Goal: Information Seeking & Learning: Check status

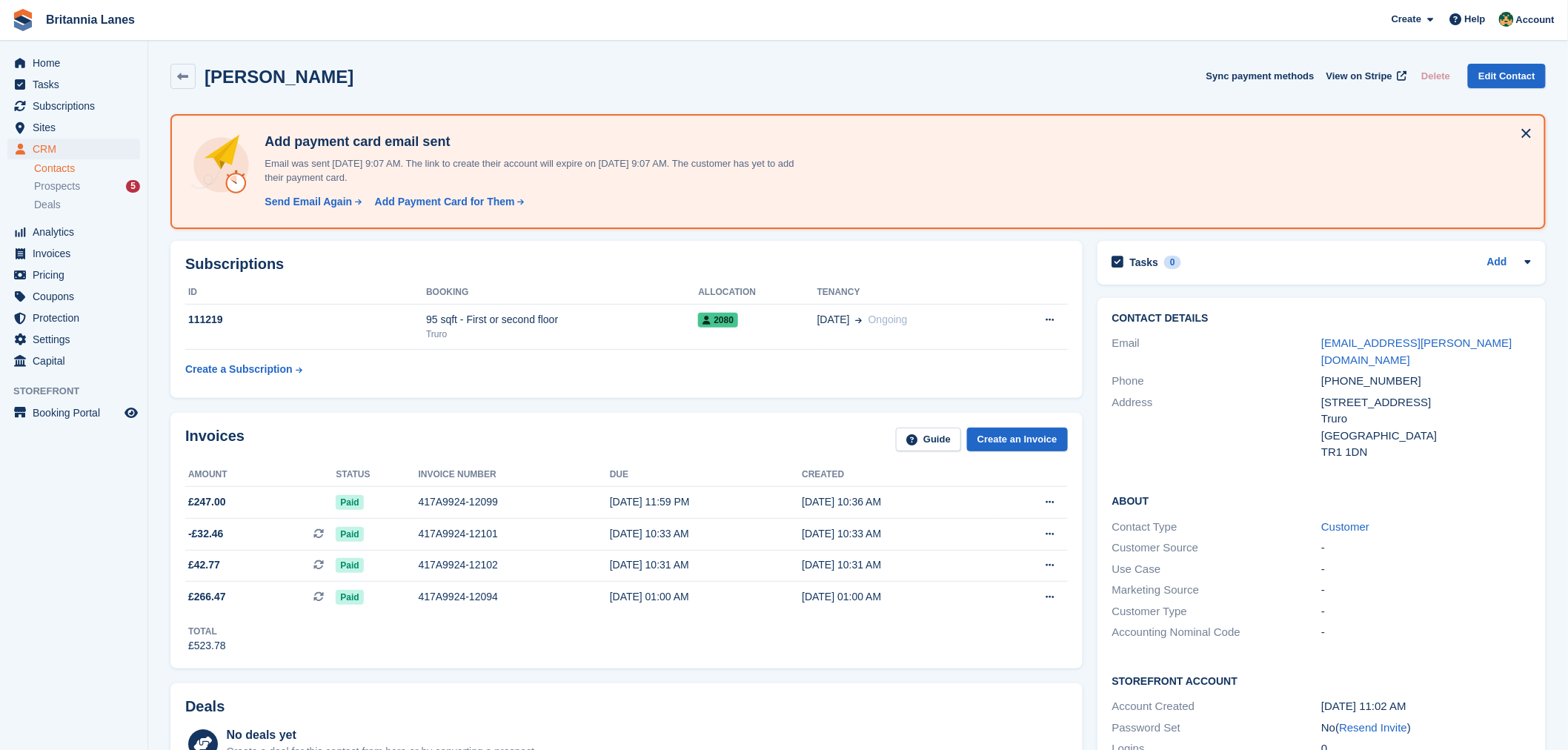
click at [47, 174] on link "Contacts" at bounding box center [87, 168] width 106 height 14
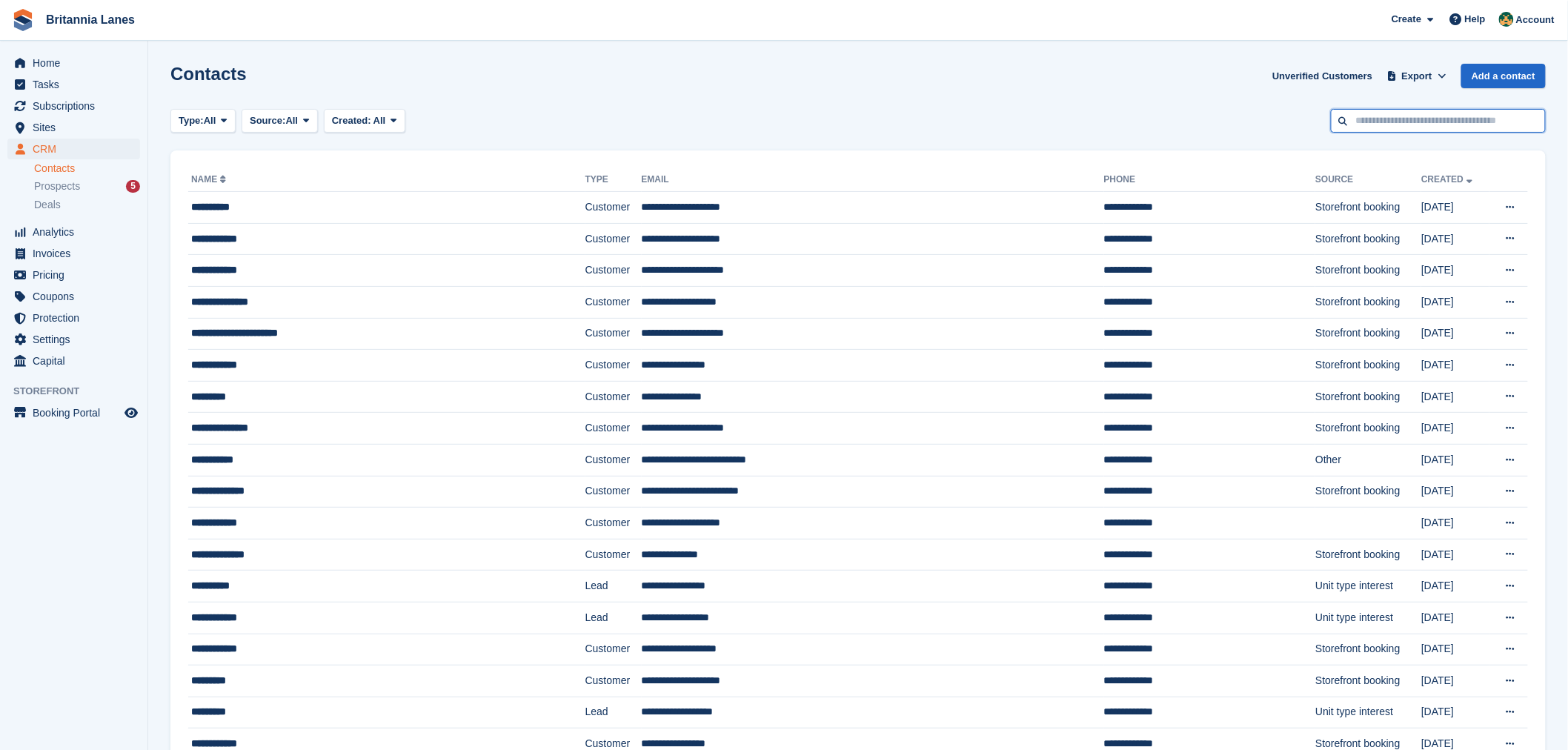
click at [1406, 119] on input "text" at bounding box center [1438, 121] width 215 height 24
type input "******"
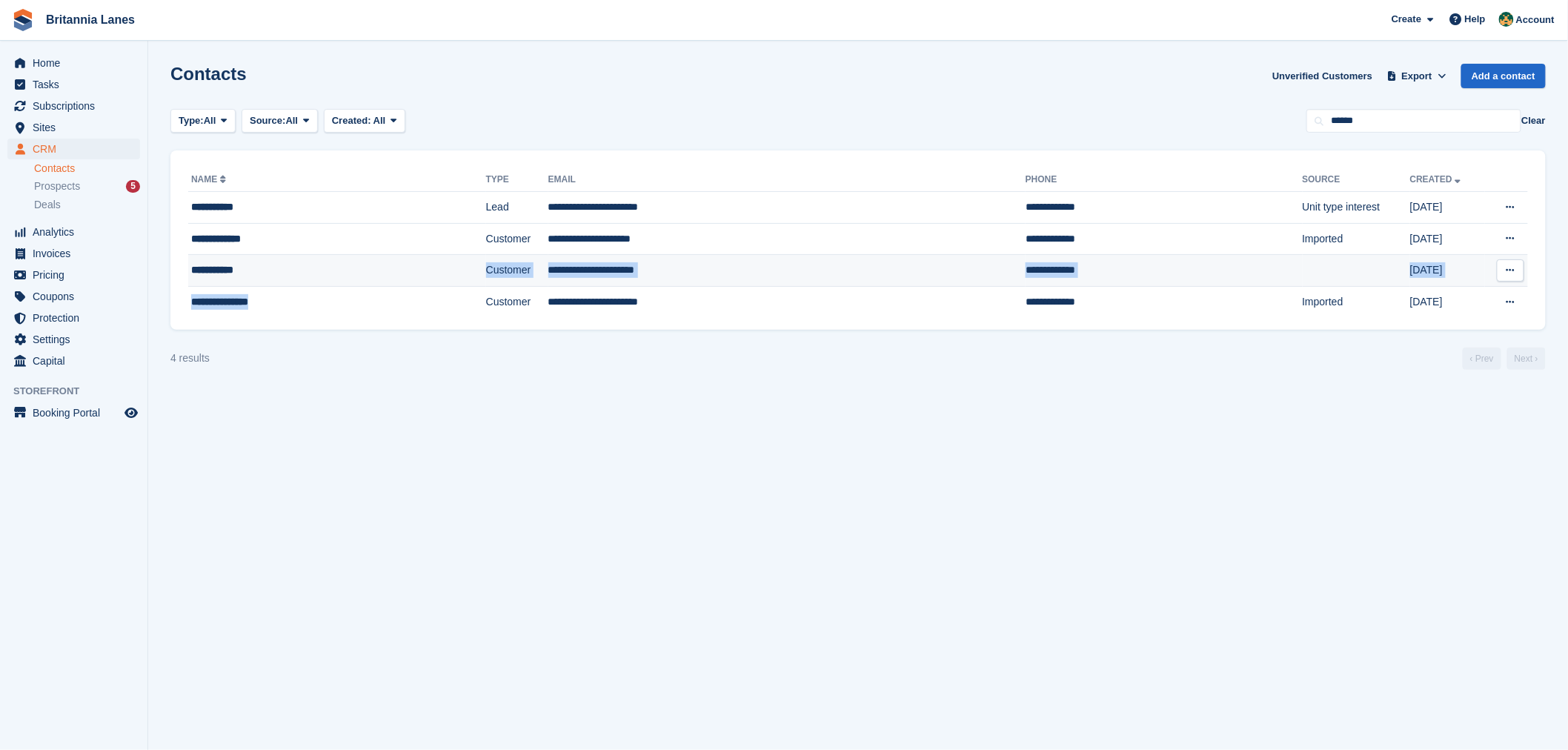
drag, startPoint x: 269, startPoint y: 286, endPoint x: 276, endPoint y: 282, distance: 8.1
click at [271, 284] on tbody "**********" at bounding box center [858, 255] width 1340 height 126
click at [282, 273] on div "**********" at bounding box center [296, 270] width 212 height 16
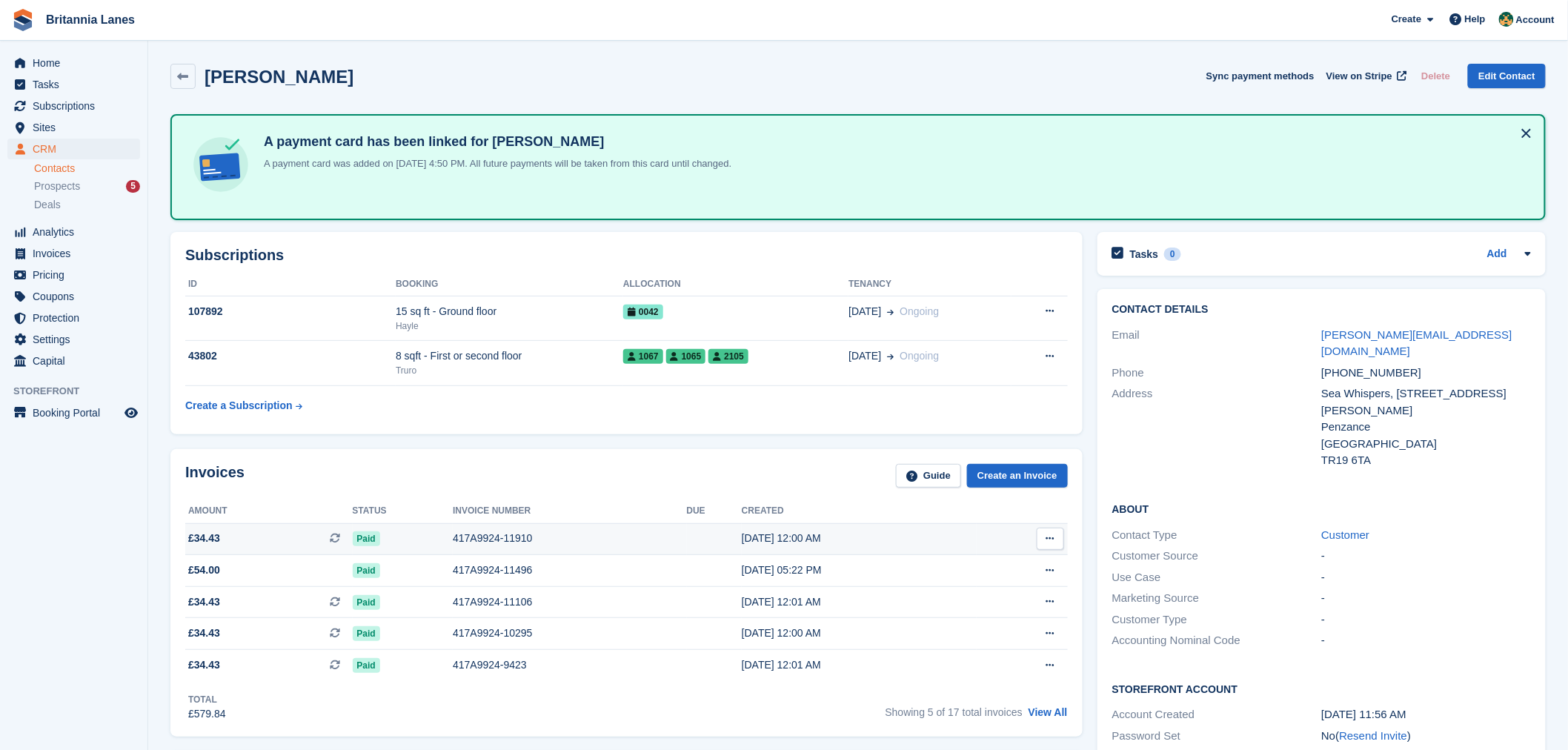
click at [472, 534] on div "417A9924-11910" at bounding box center [569, 539] width 234 height 16
click at [686, 374] on td "1067 1065 2105" at bounding box center [736, 364] width 225 height 45
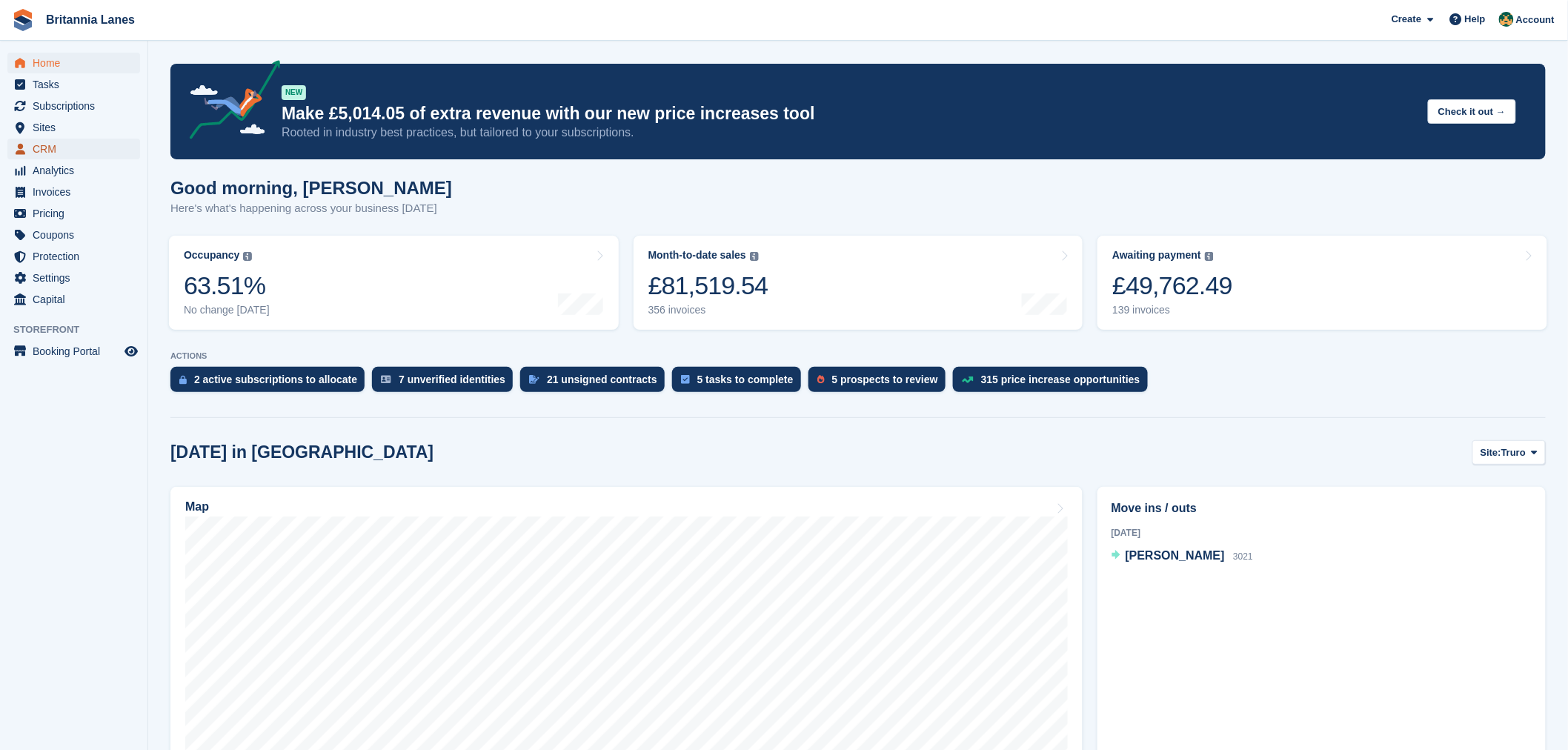
click at [44, 144] on span "CRM" at bounding box center [77, 149] width 89 height 21
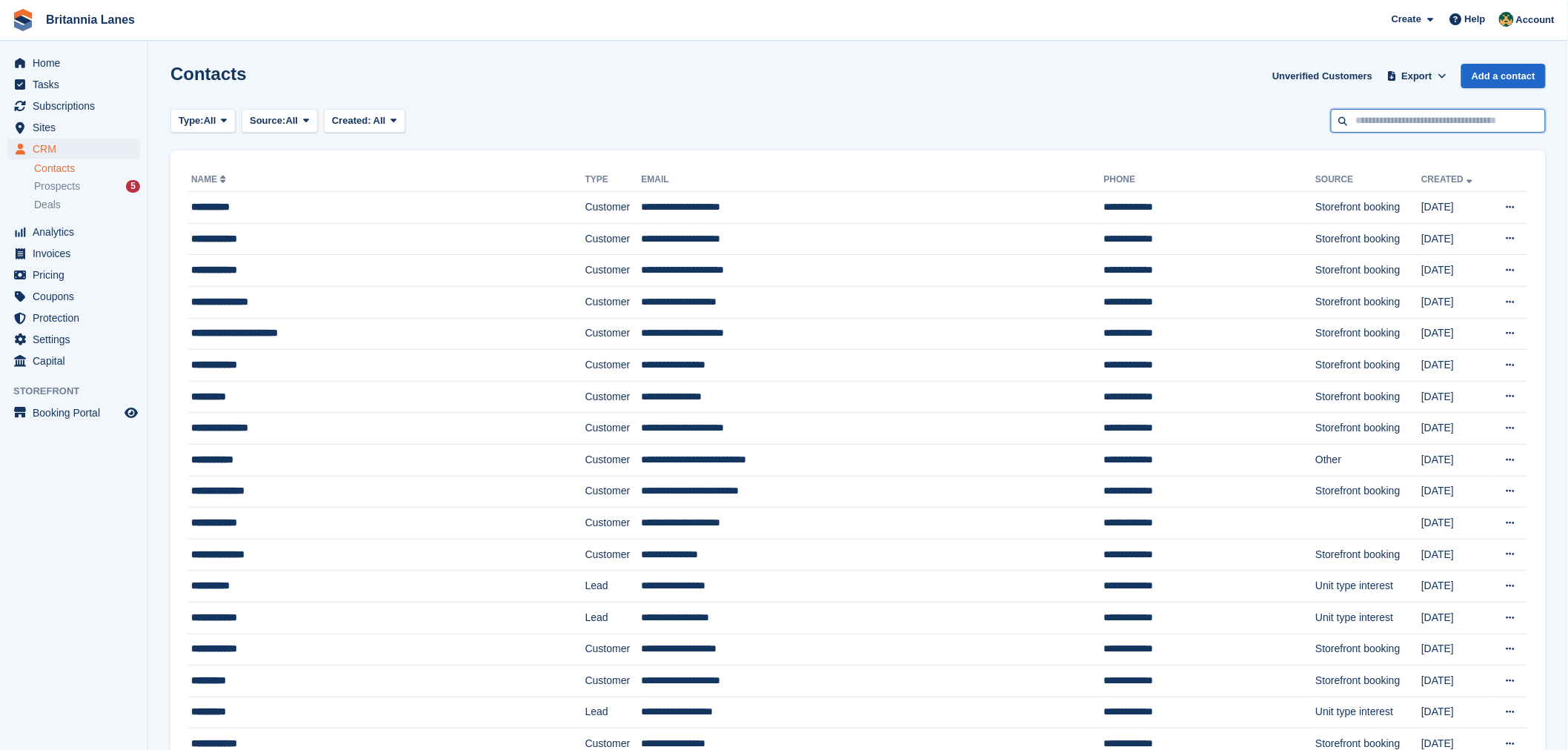
click at [1412, 116] on input "text" at bounding box center [1438, 121] width 215 height 24
click at [48, 123] on span "Sites" at bounding box center [77, 127] width 89 height 21
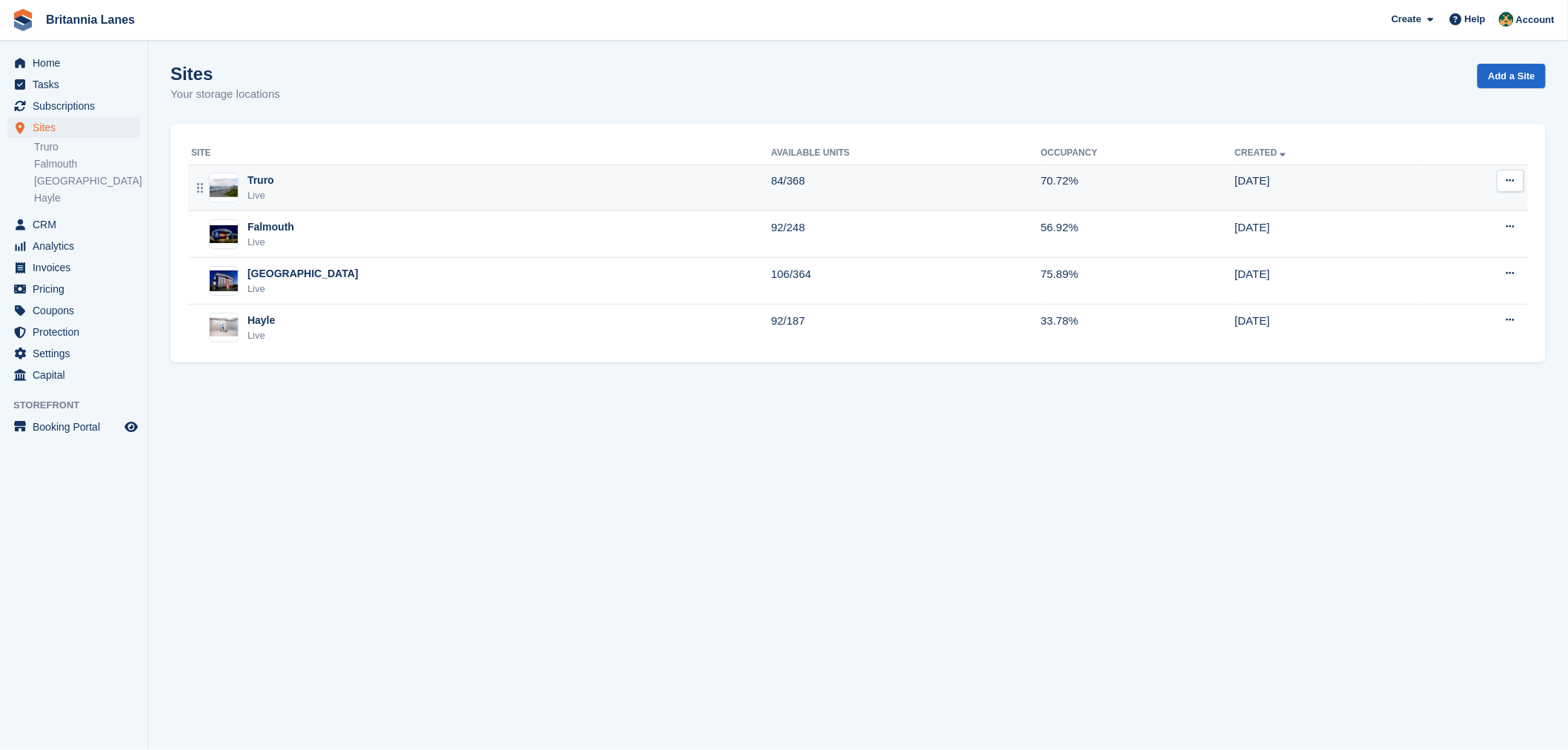
click at [342, 186] on div "Truro Live" at bounding box center [481, 188] width 580 height 31
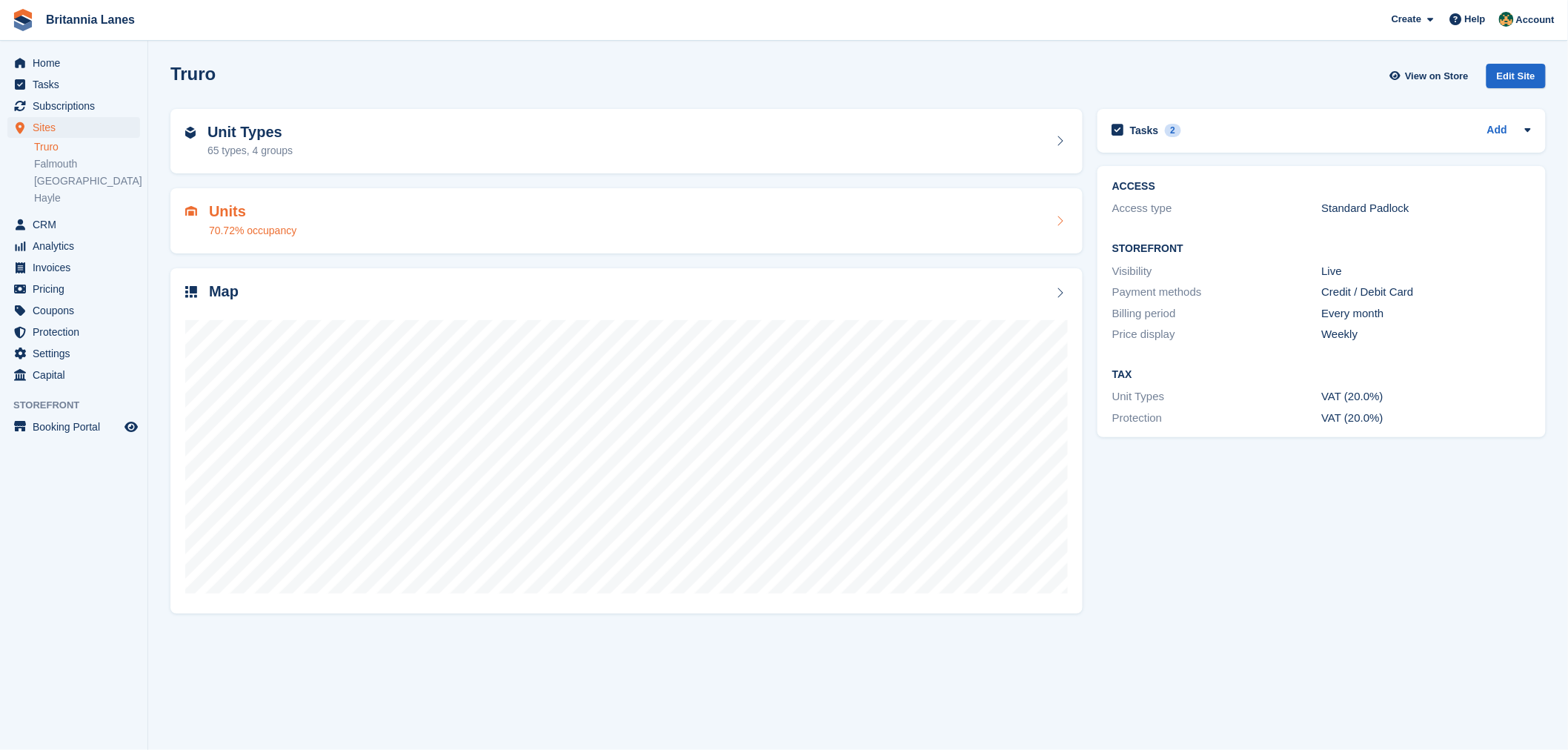
click at [296, 216] on div "Units 70.72% occupancy" at bounding box center [627, 221] width 883 height 36
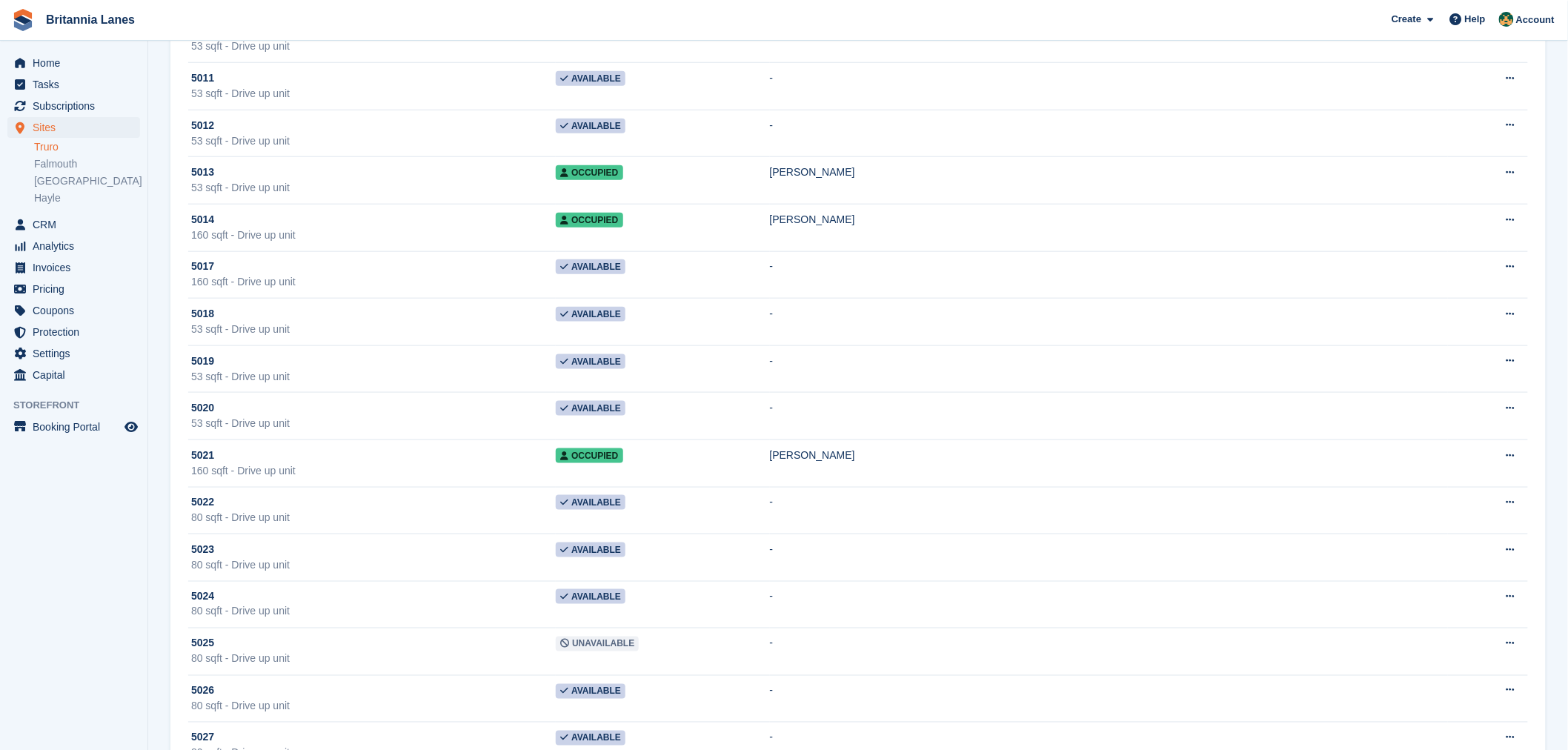
scroll to position [14654, 0]
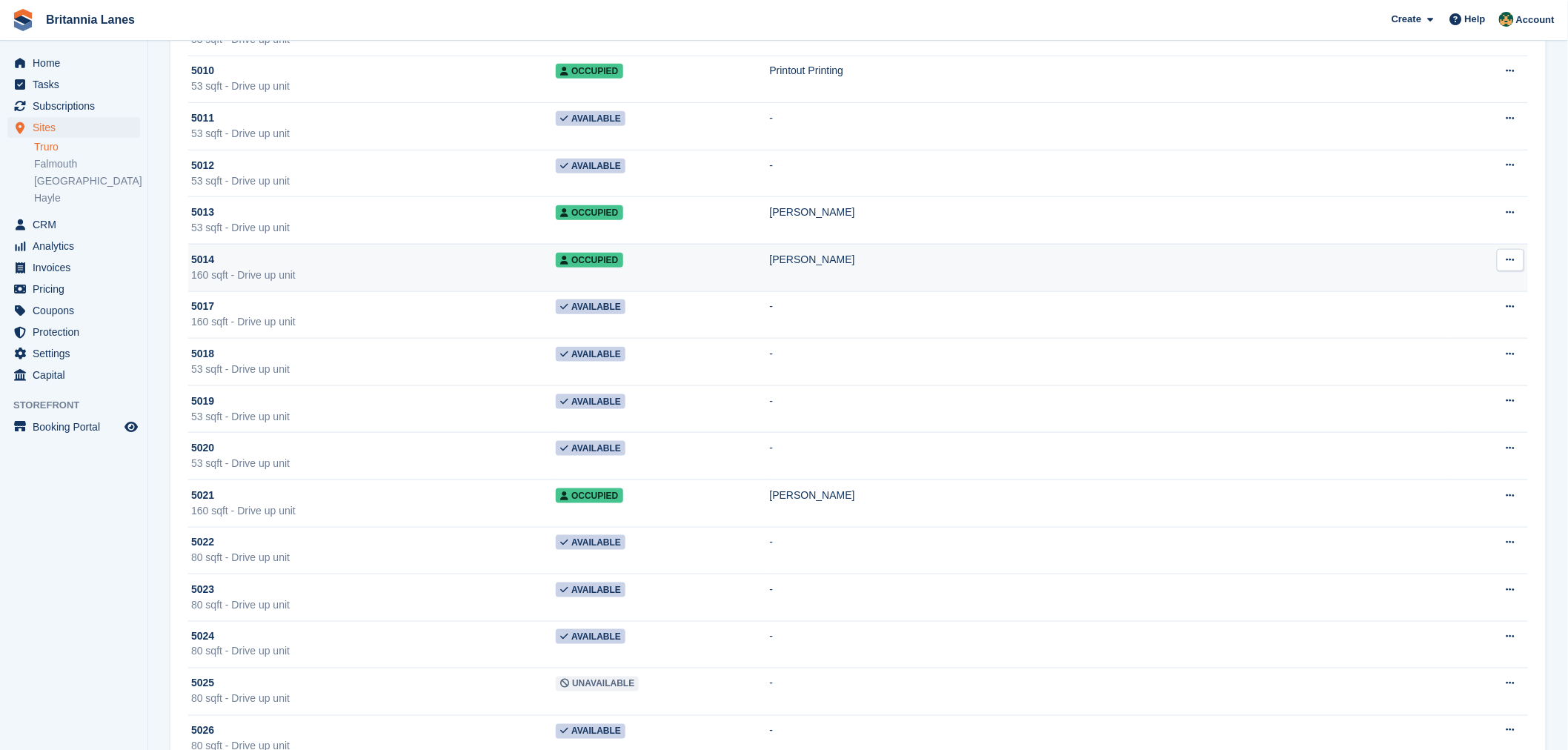
click at [770, 283] on td "Occupied" at bounding box center [662, 268] width 214 height 47
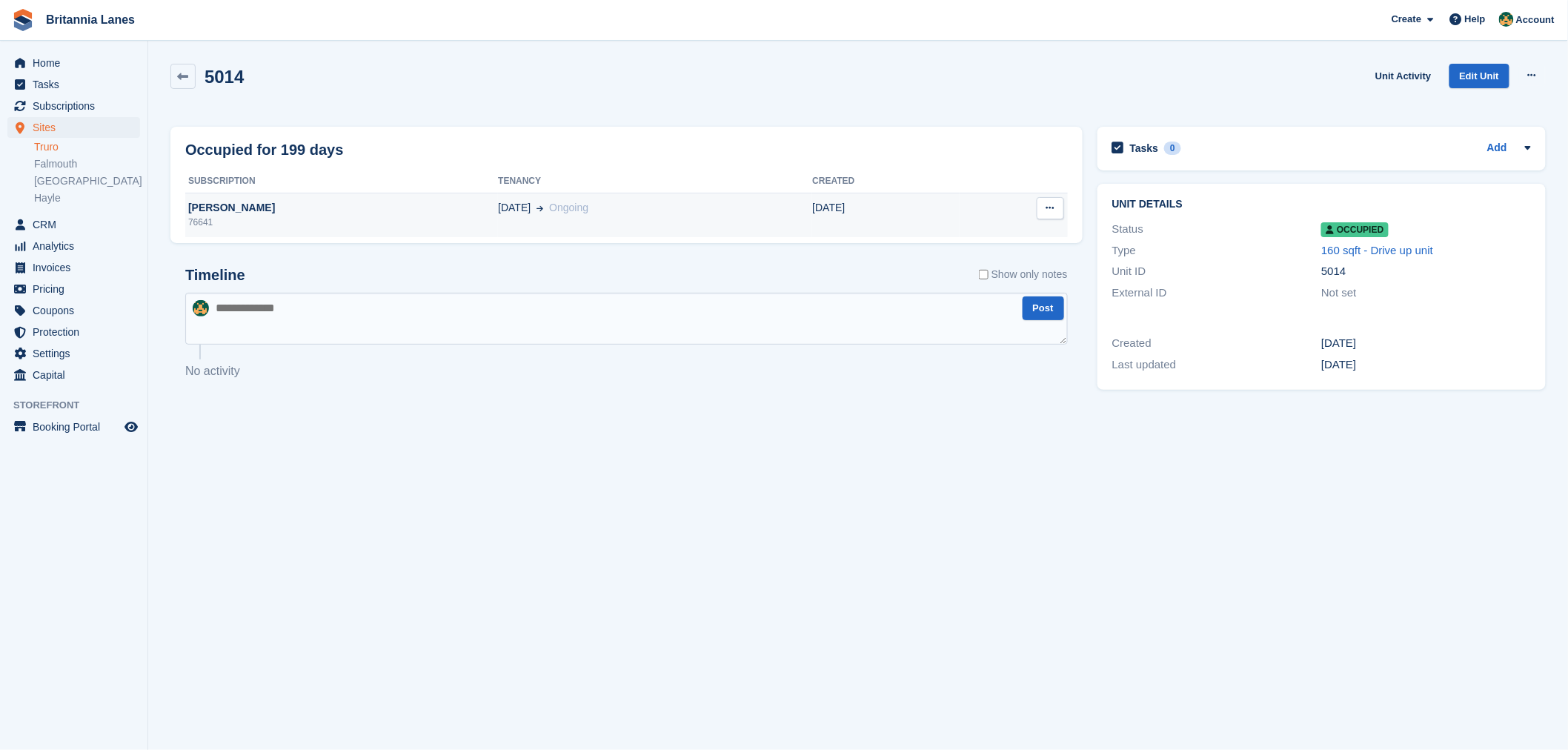
click at [234, 215] on div "[PERSON_NAME]" at bounding box center [342, 208] width 313 height 16
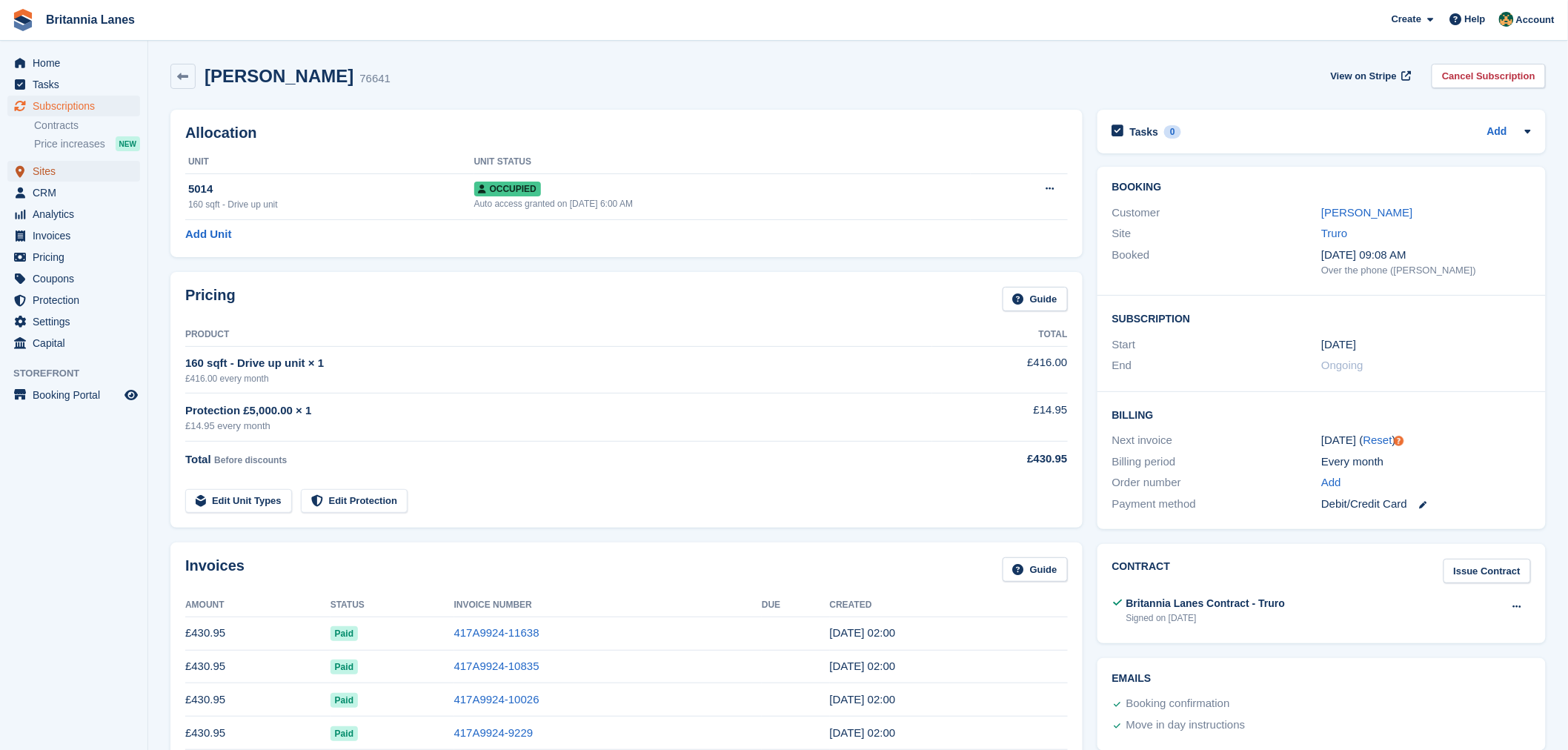
click at [56, 174] on span "Sites" at bounding box center [77, 171] width 89 height 21
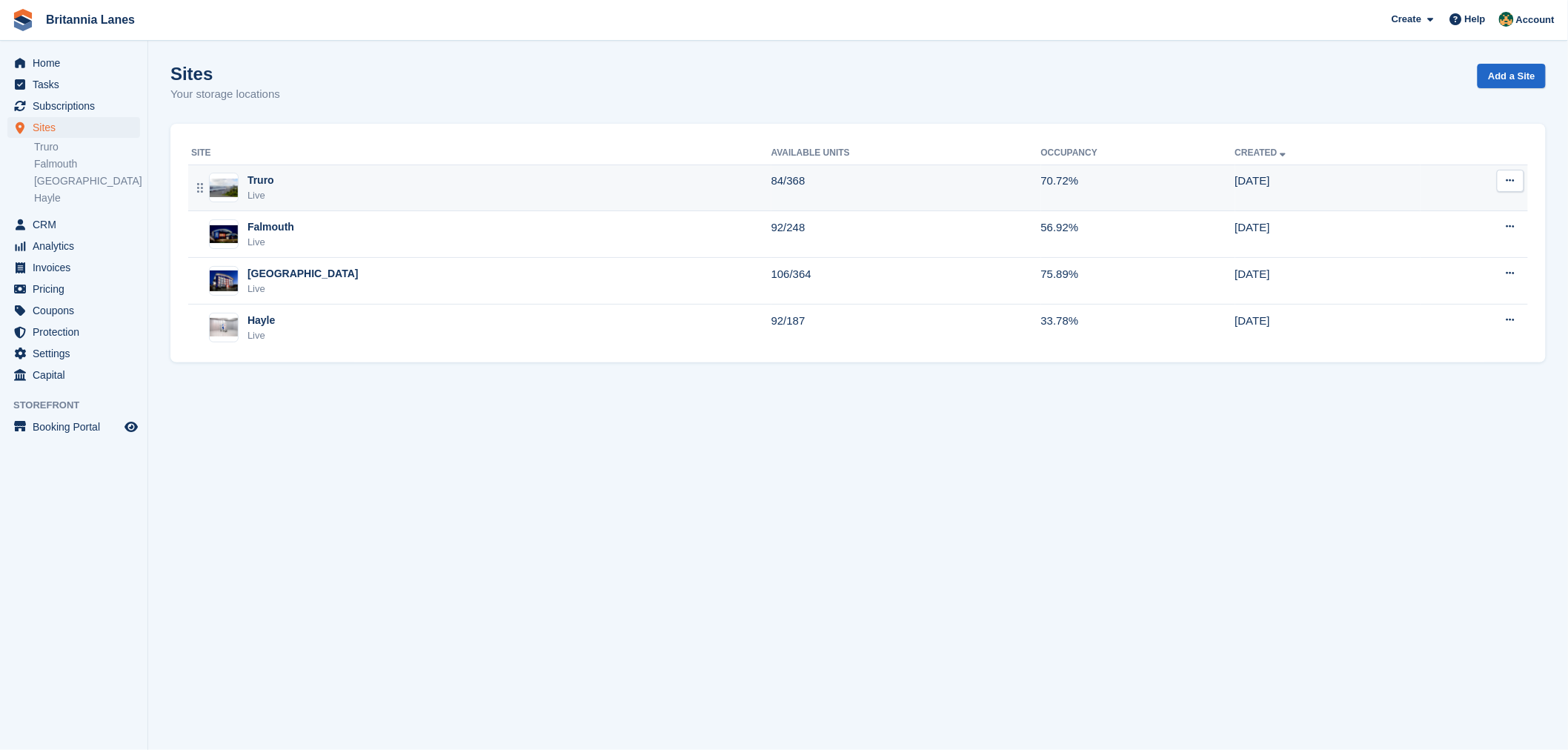
click at [330, 181] on div "Truro Live" at bounding box center [481, 188] width 580 height 31
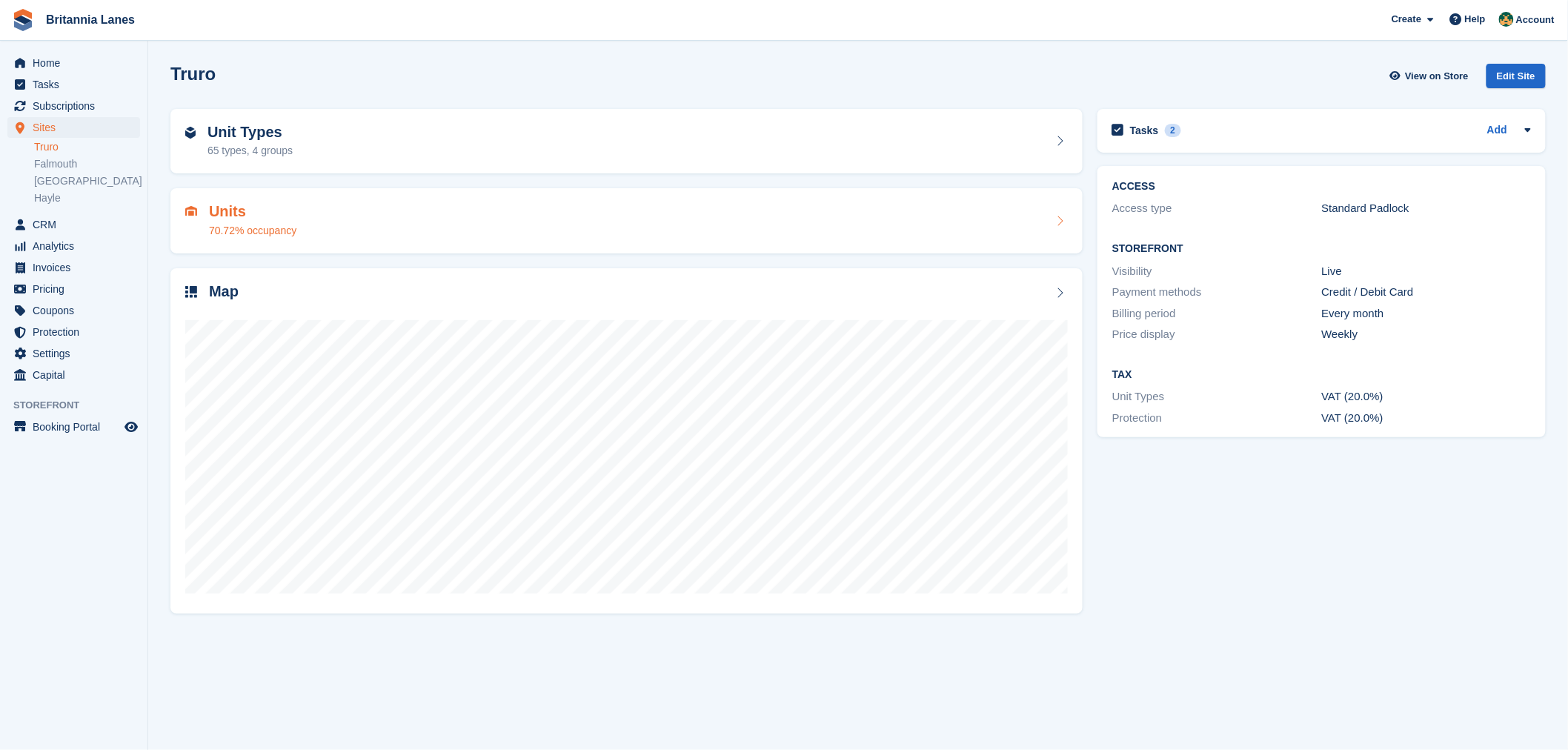
click at [332, 235] on div "Units 70.72% occupancy" at bounding box center [627, 221] width 883 height 36
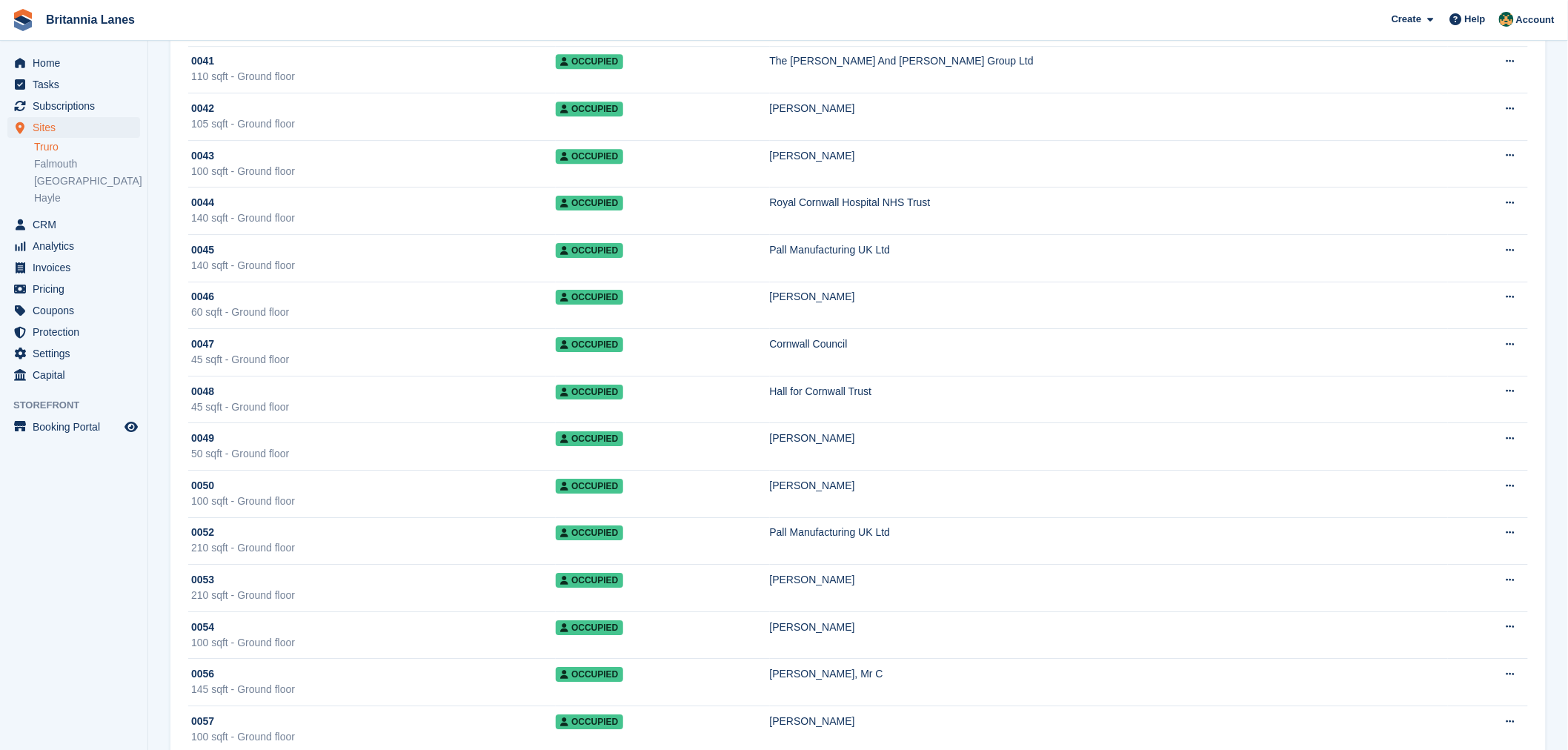
scroll to position [1226, 0]
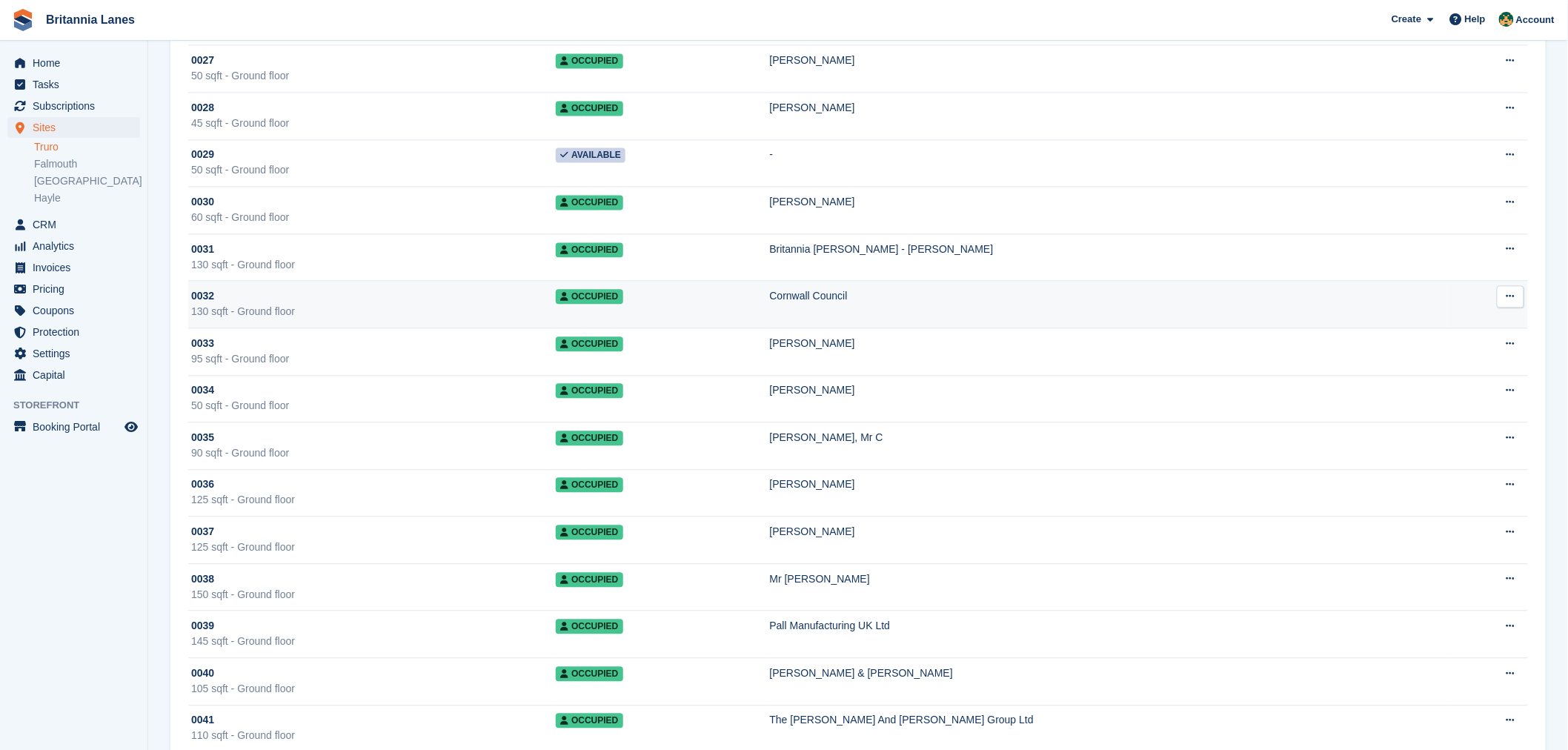
click at [487, 310] on div "130 sqft - Ground floor" at bounding box center [373, 312] width 364 height 16
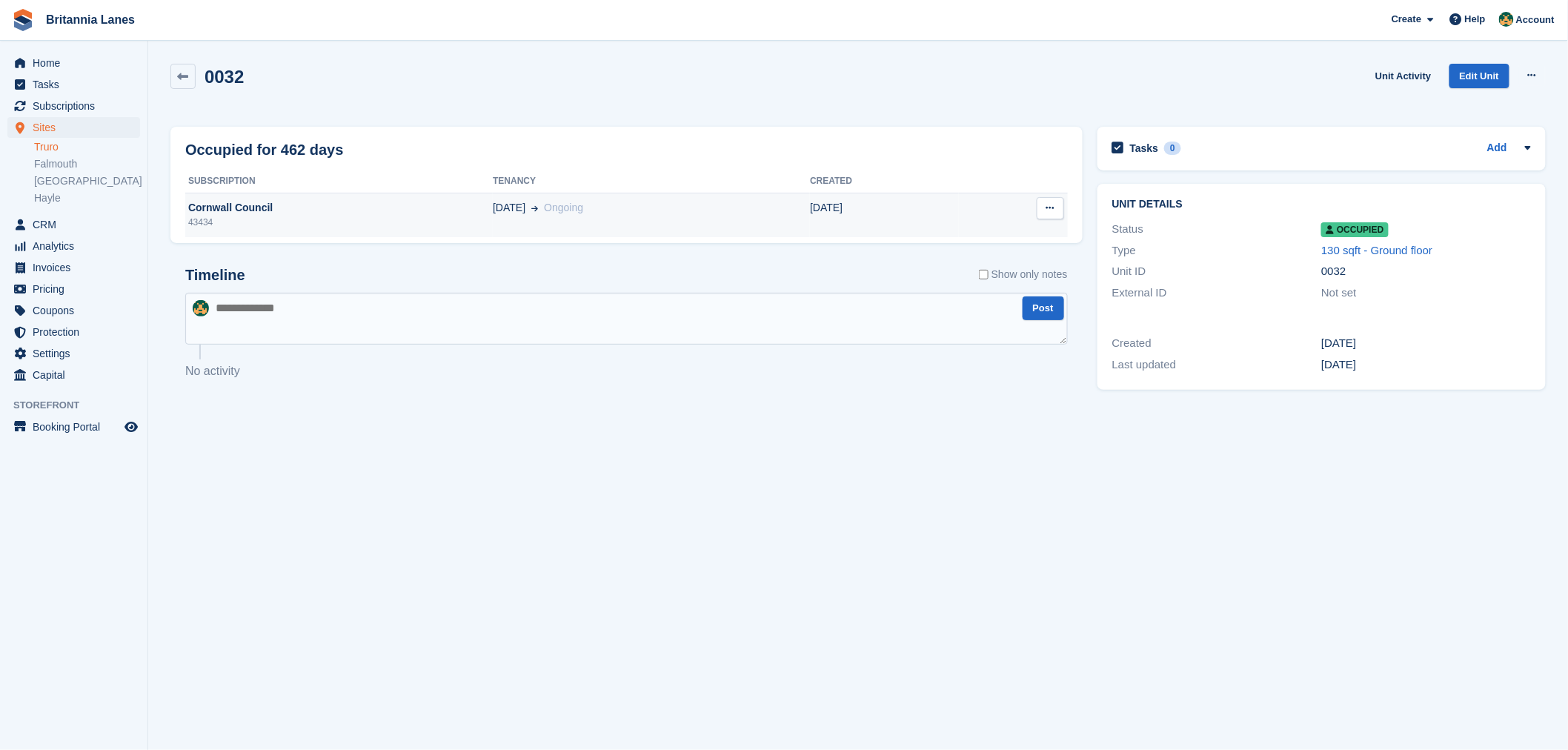
click at [506, 221] on td "[DATE] Ongoing" at bounding box center [651, 215] width 317 height 44
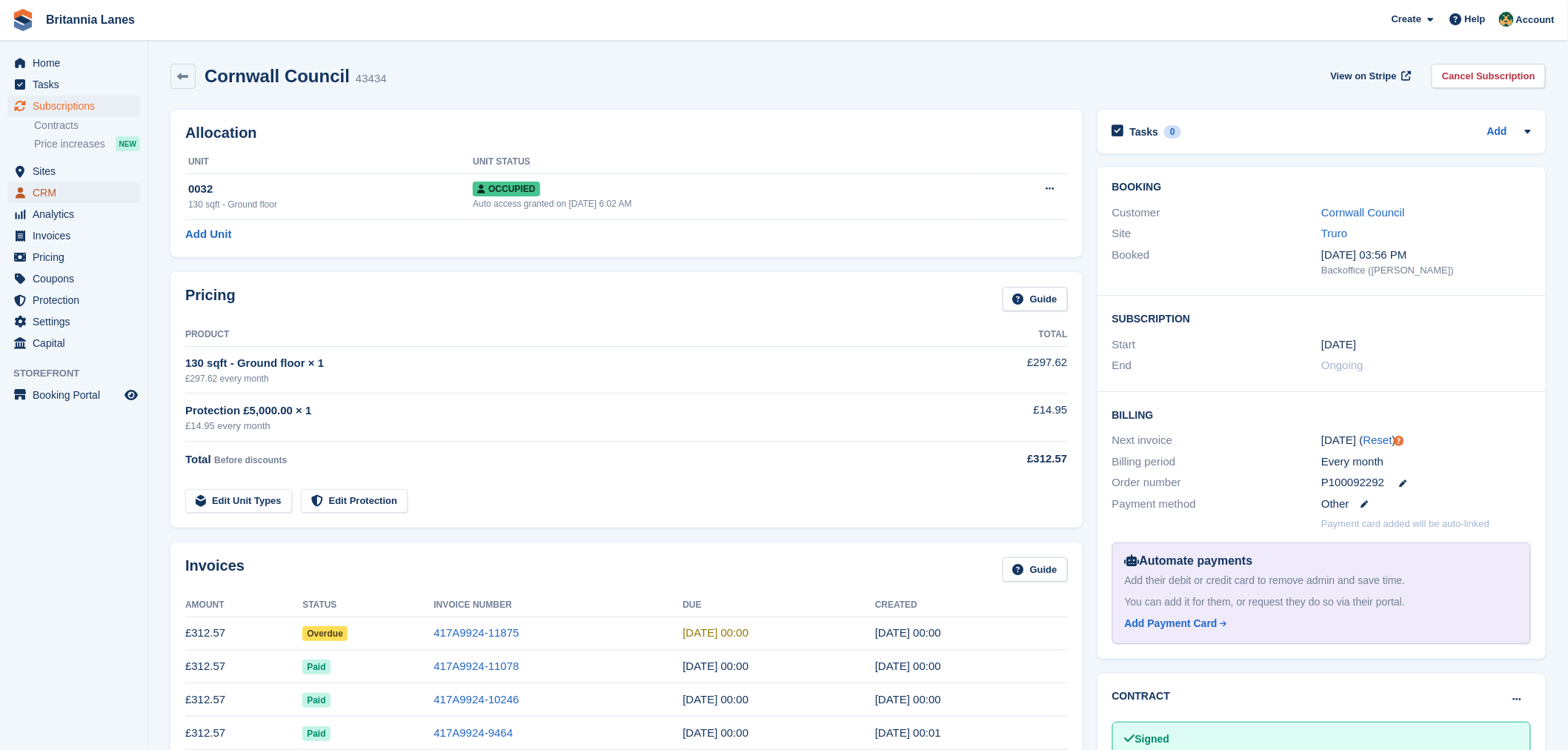
click at [37, 194] on span "CRM" at bounding box center [77, 193] width 89 height 21
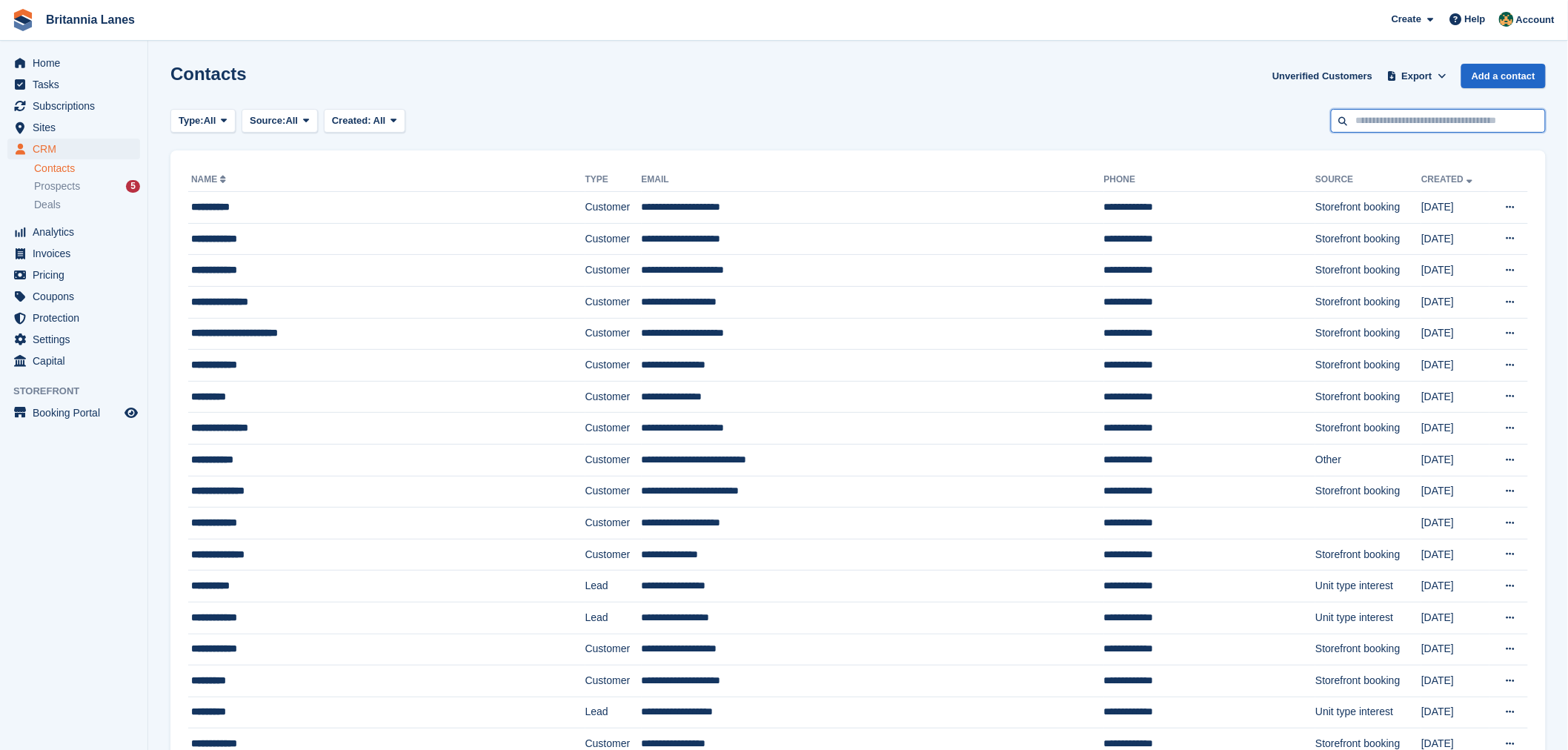
click at [1404, 122] on input "text" at bounding box center [1438, 121] width 215 height 24
type input "*****"
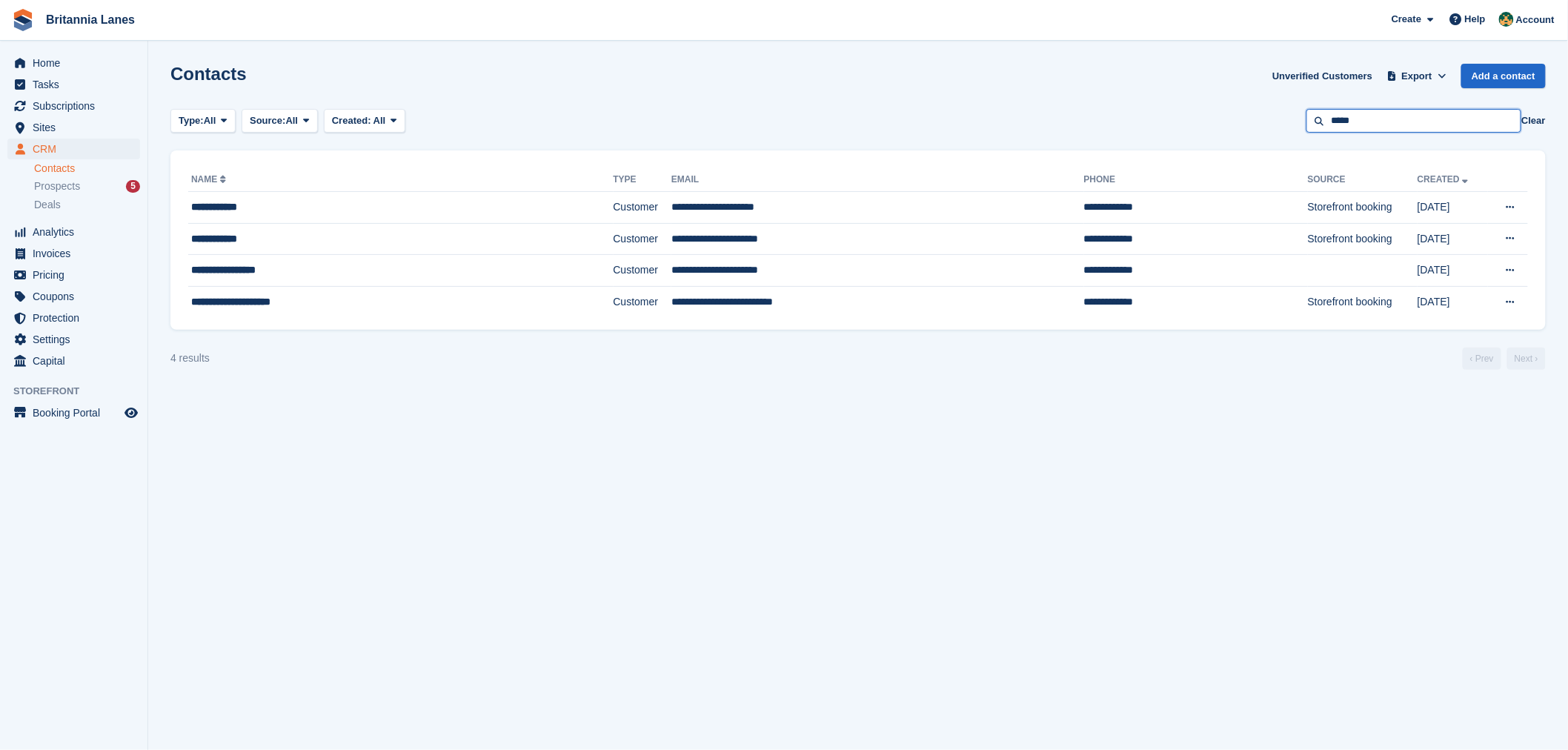
drag, startPoint x: 1402, startPoint y: 115, endPoint x: 1235, endPoint y: 99, distance: 167.8
click at [1243, 109] on div "Type: All All Lead Customer Source: All All Storefront Backoffice Pre-Opening i…" at bounding box center [859, 121] width 1375 height 24
type input "*****"
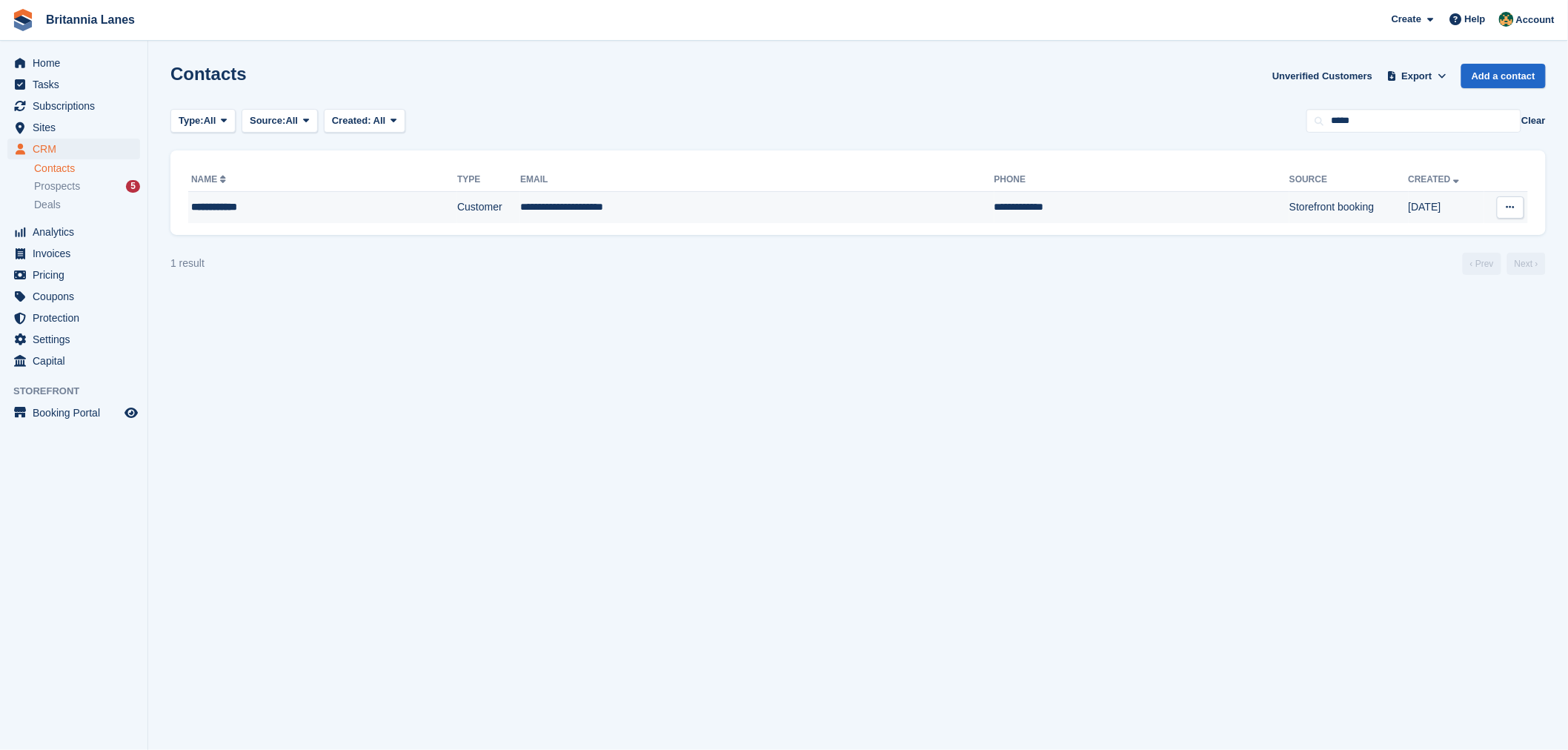
click at [306, 204] on div "**********" at bounding box center [285, 208] width 189 height 16
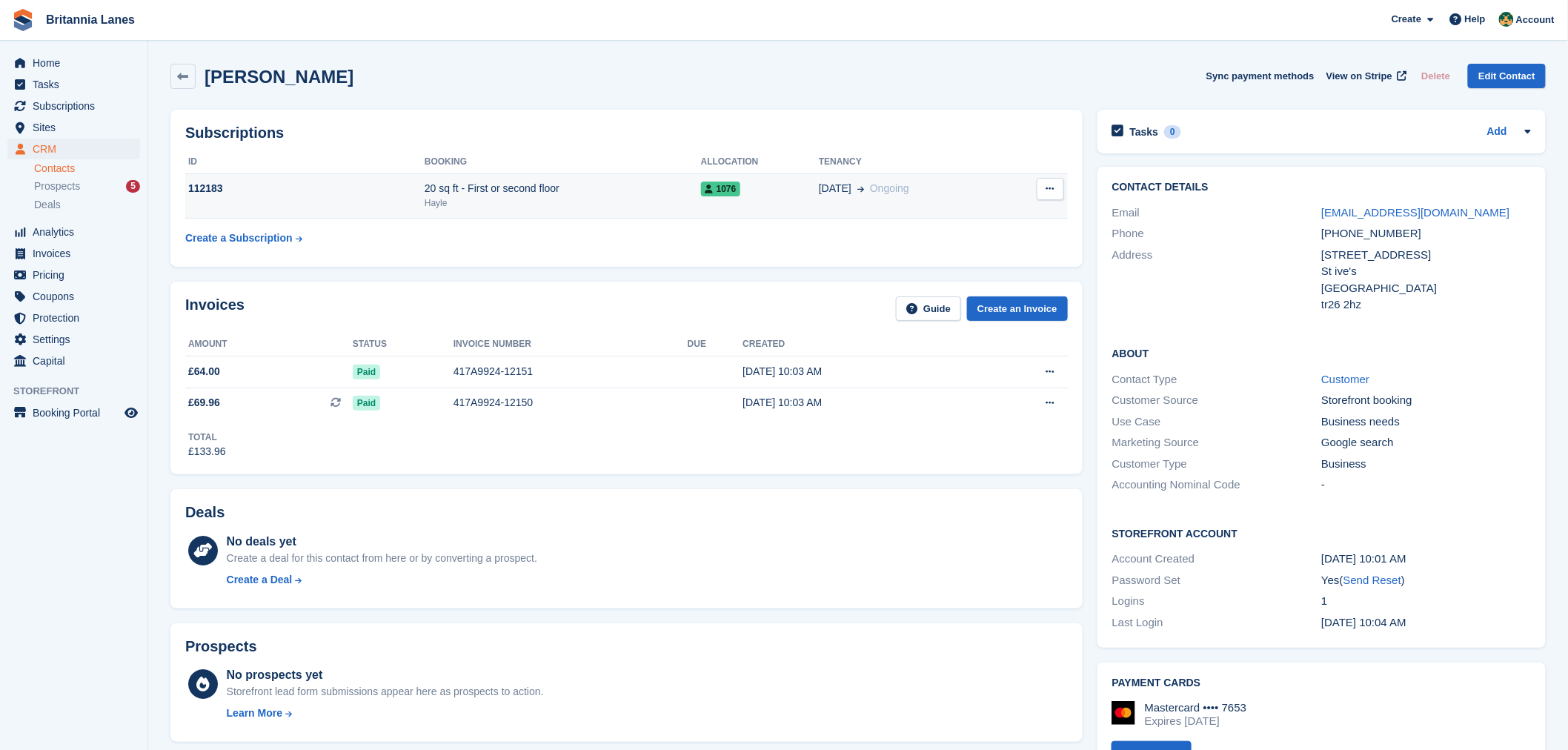
click at [1051, 193] on icon at bounding box center [1049, 188] width 8 height 10
click at [537, 212] on td "20 sq ft - First or second floor Hayle" at bounding box center [562, 196] width 276 height 45
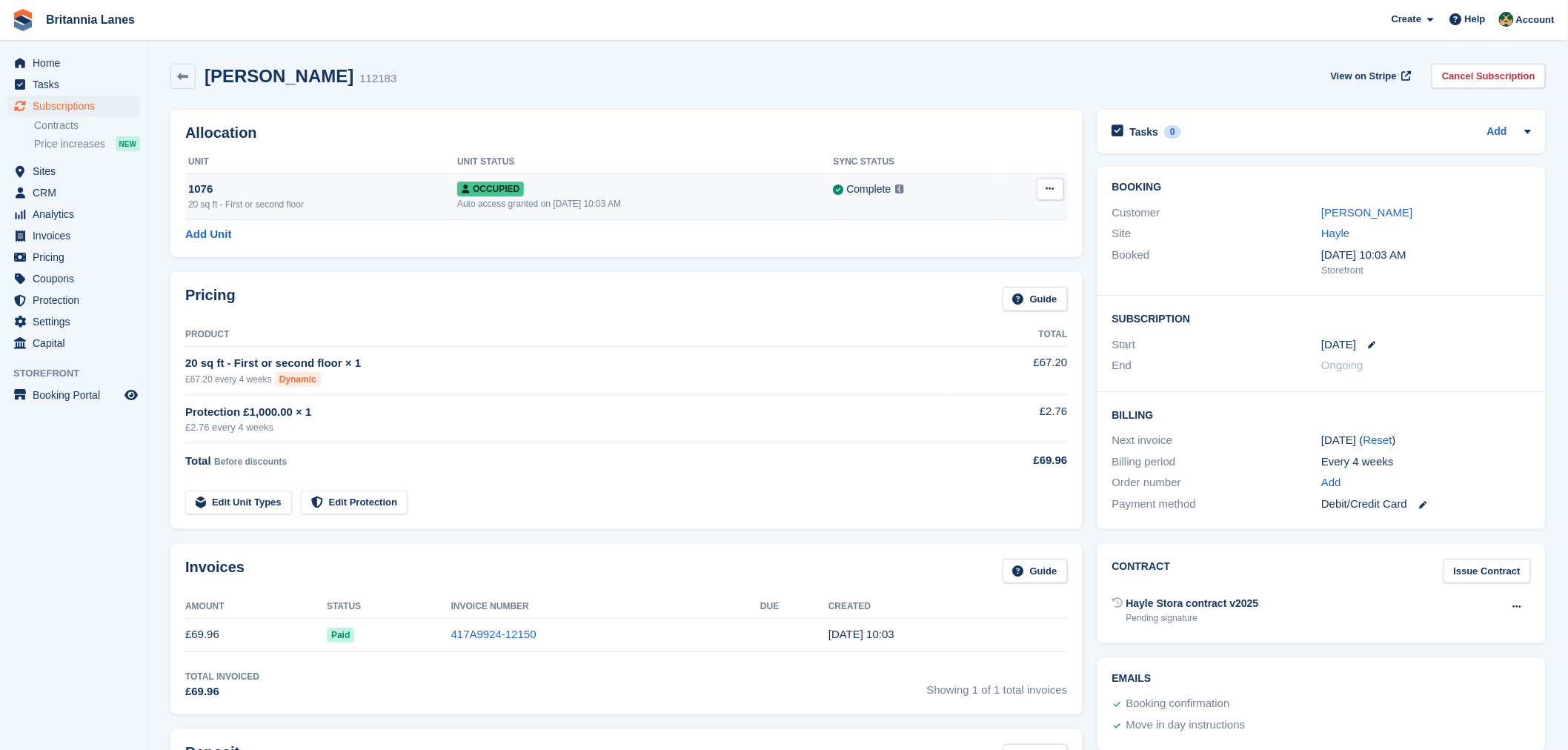
click at [1049, 197] on button at bounding box center [1049, 189] width 27 height 23
click at [987, 221] on p "Overlock" at bounding box center [993, 218] width 129 height 19
